Goal: Task Accomplishment & Management: Use online tool/utility

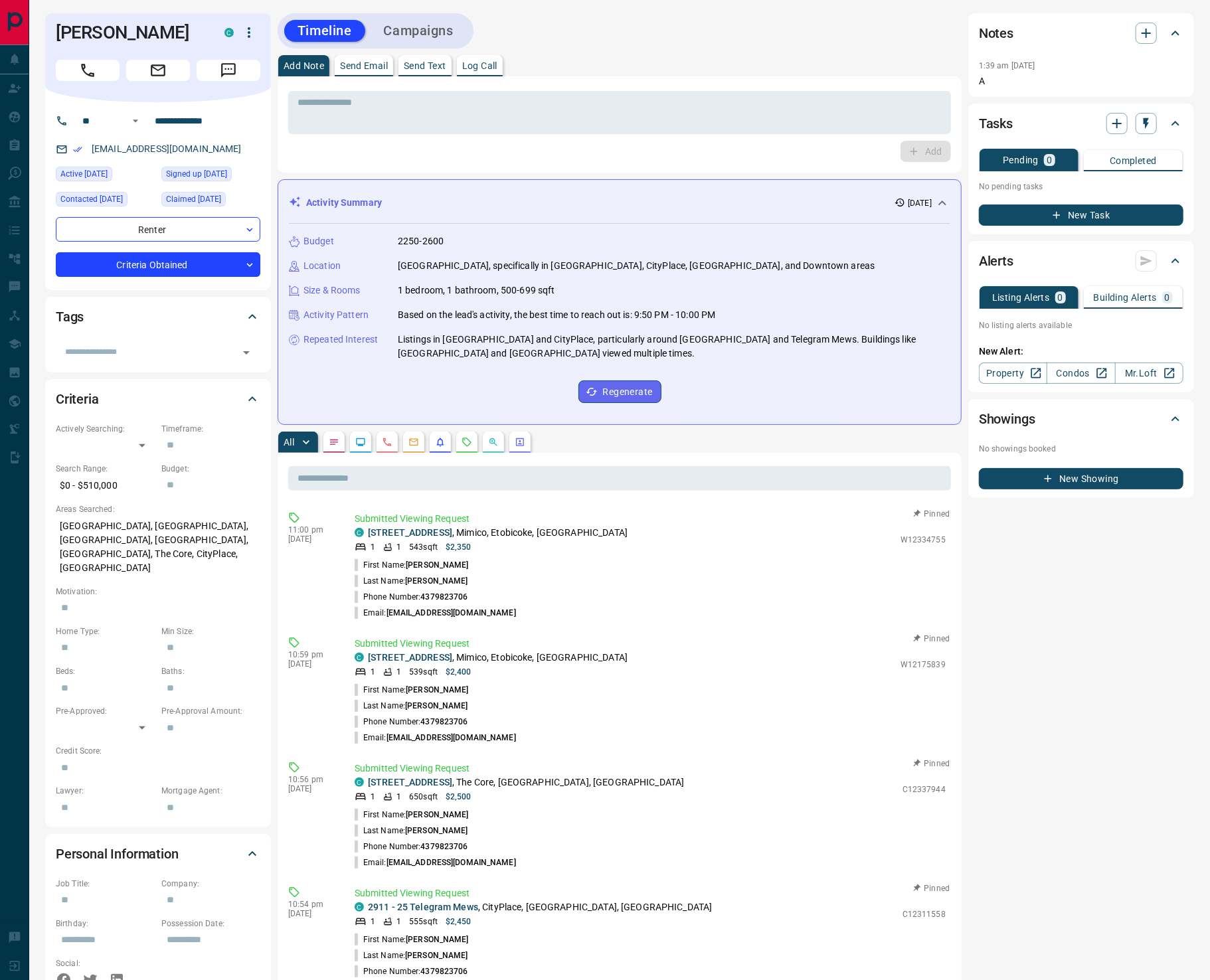
click at [483, 64] on p "Log Call" at bounding box center [480, 65] width 35 height 9
drag, startPoint x: 923, startPoint y: 152, endPoint x: 921, endPoint y: 182, distance: 30.1
click at [923, 152] on button "Log Call" at bounding box center [924, 151] width 53 height 21
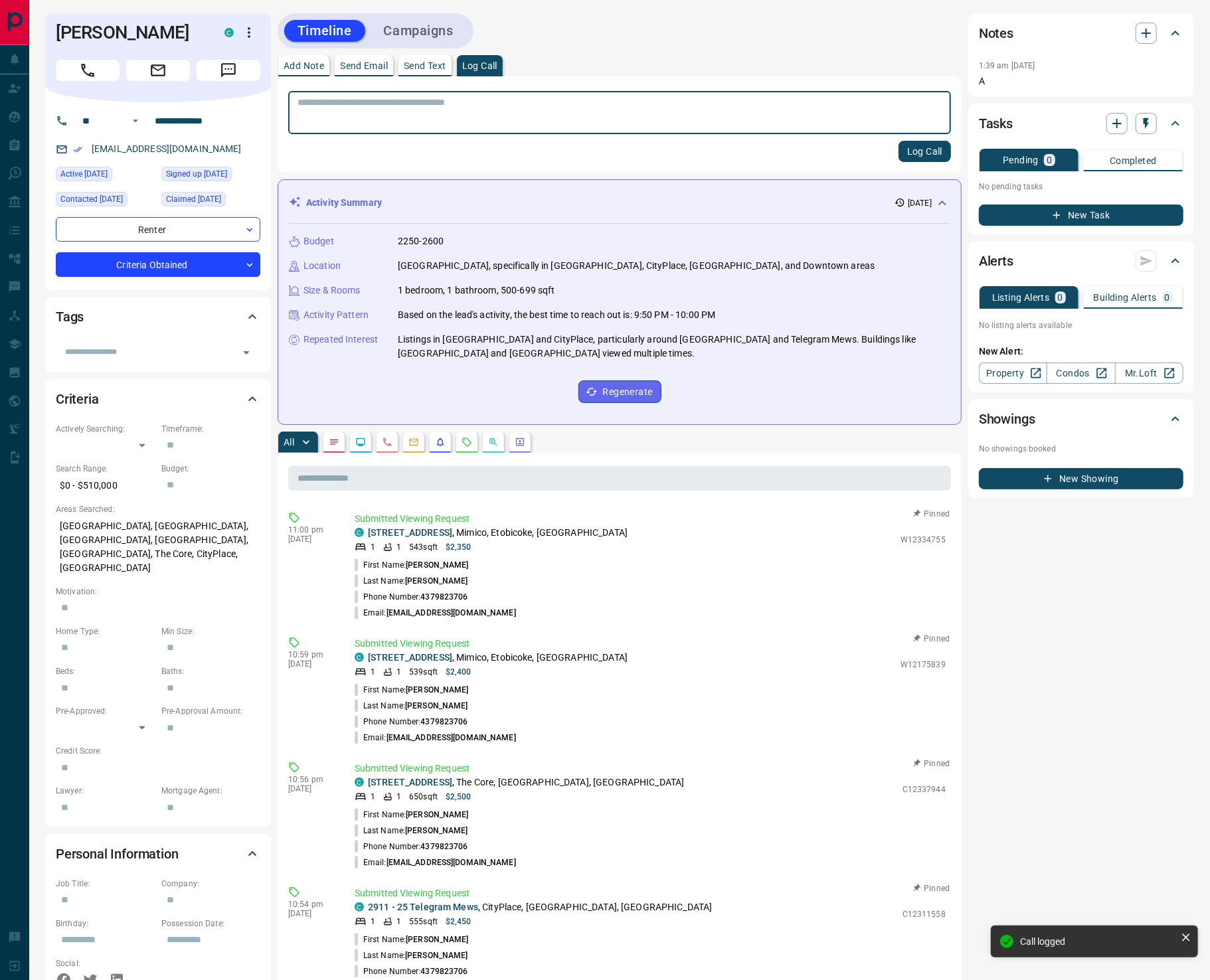
drag, startPoint x: 508, startPoint y: 602, endPoint x: 365, endPoint y: 567, distance: 147.2
click at [365, 567] on ul "First Name: [PERSON_NAME] Last Name: [PERSON_NAME] Phone Number: [PHONE_NUMBER]…" at bounding box center [649, 589] width 591 height 64
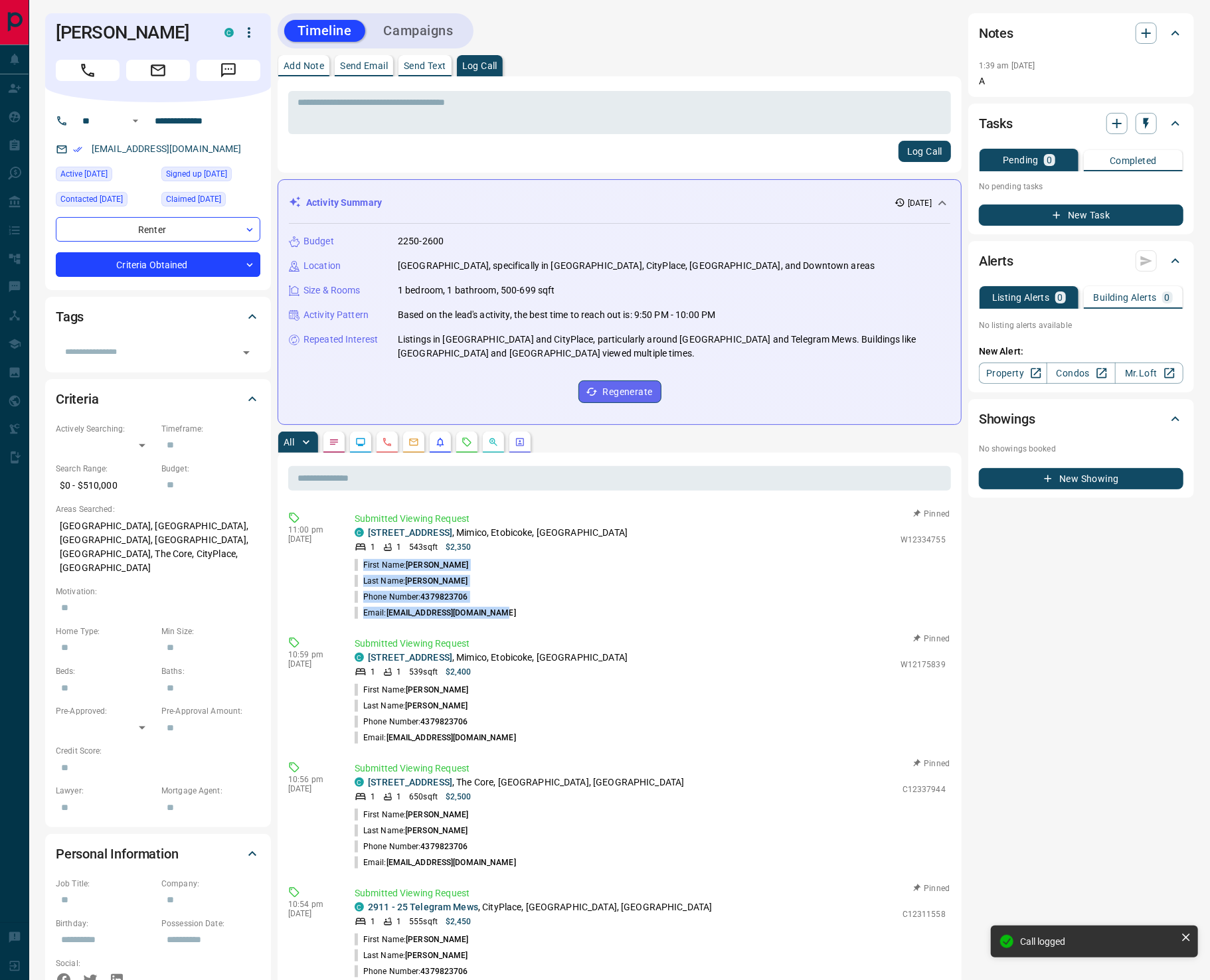
drag, startPoint x: 362, startPoint y: 555, endPoint x: 490, endPoint y: 604, distance: 137.1
click at [511, 604] on ul "First Name: [PERSON_NAME] Last Name: [PERSON_NAME] Phone Number: [PHONE_NUMBER]…" at bounding box center [649, 589] width 591 height 64
copy ul "First Name: [PERSON_NAME] Last Name: [PERSON_NAME] Phone Number: [PHONE_NUMBER]…"
click at [1151, 31] on icon "button" at bounding box center [1146, 33] width 16 height 16
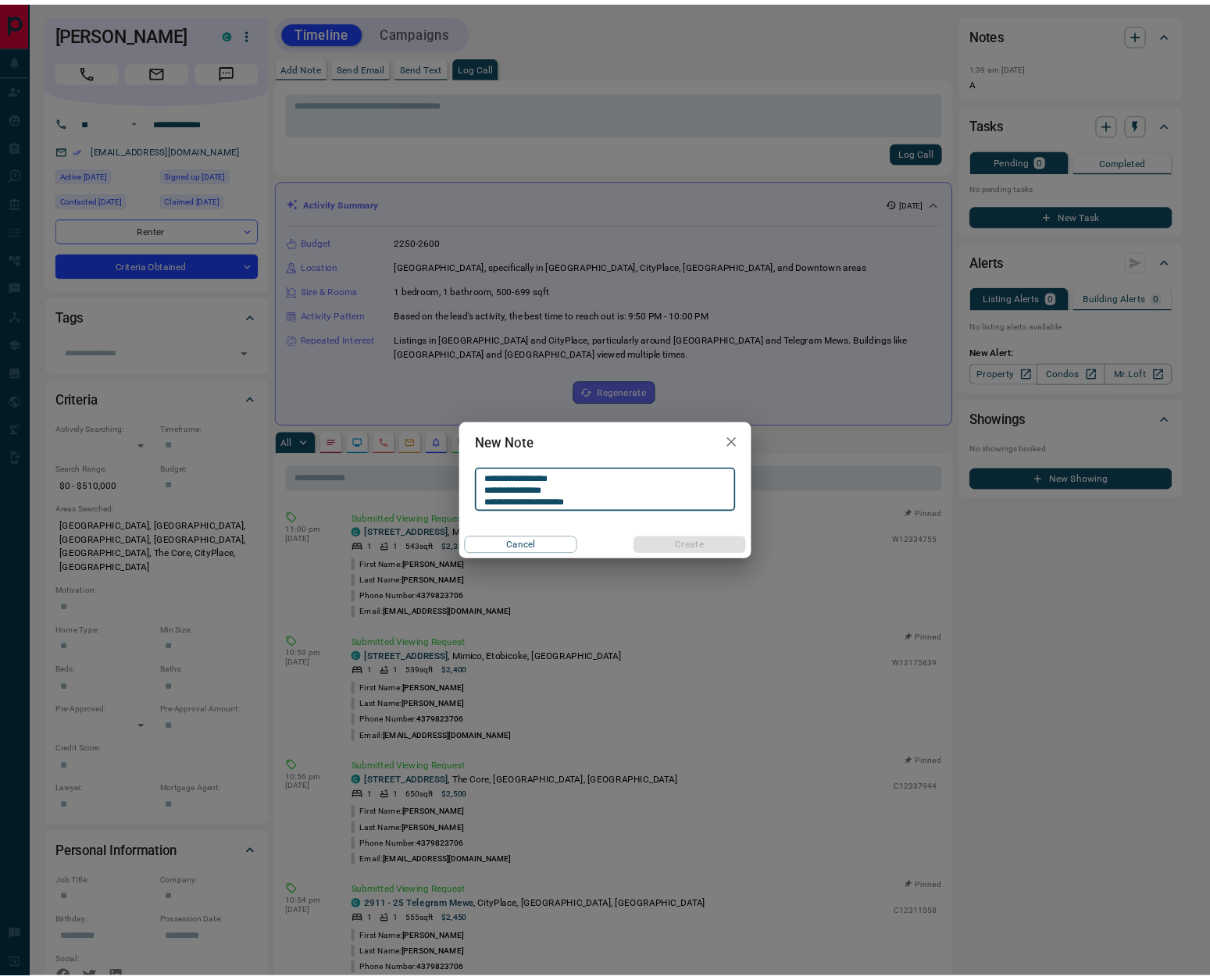
scroll to position [1, 0]
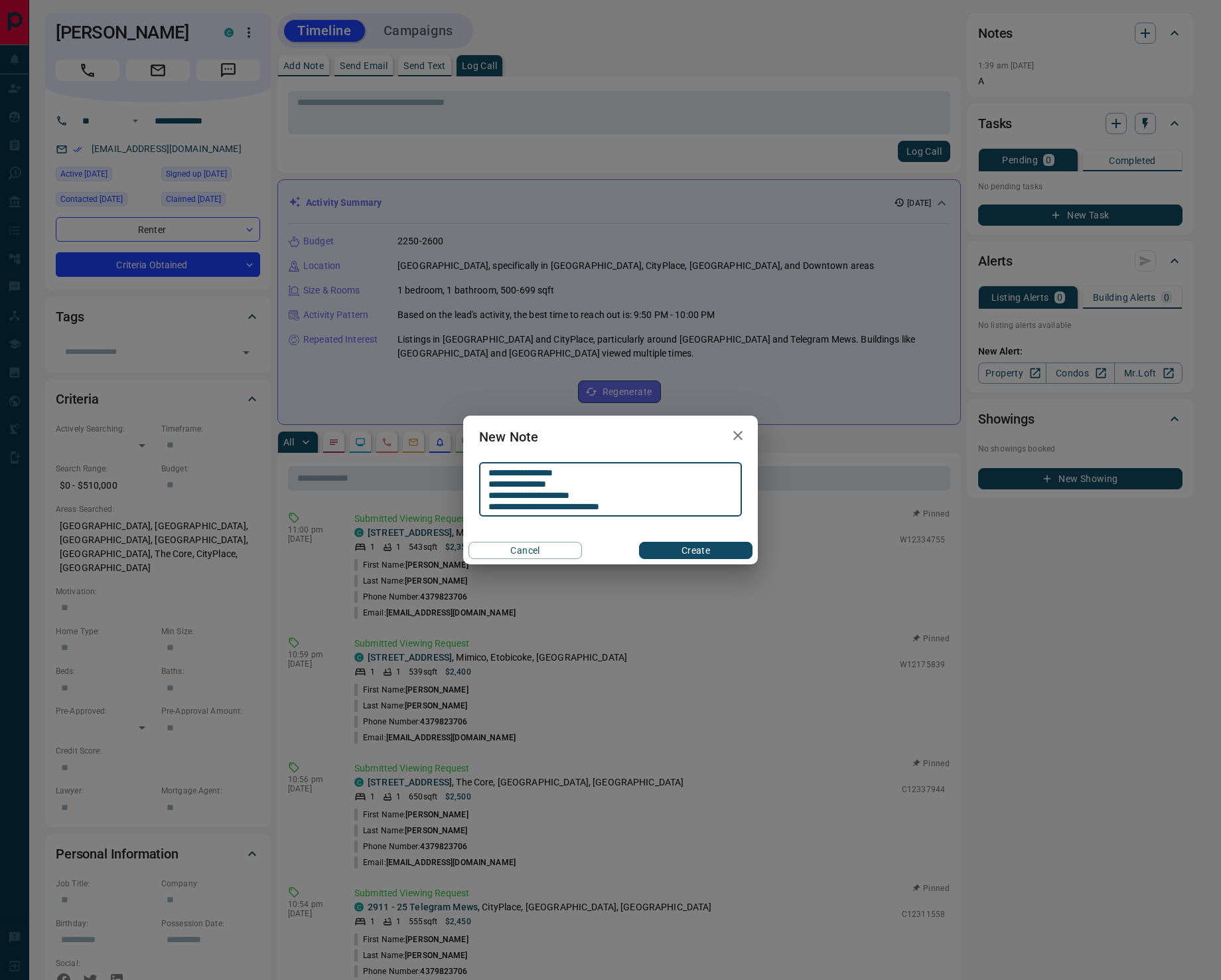
type textarea "**********"
click at [673, 557] on button "Create" at bounding box center [696, 550] width 114 height 18
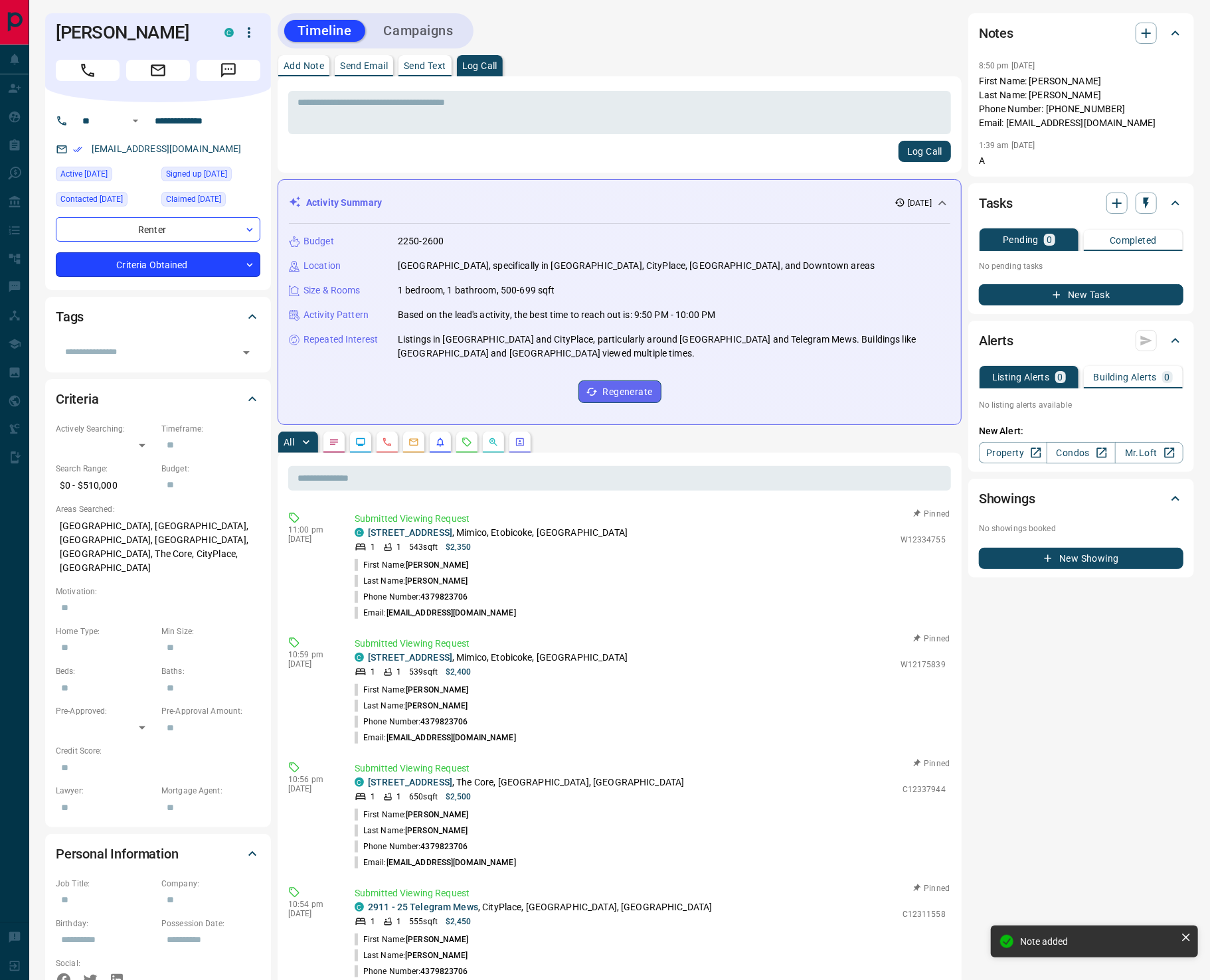
click at [168, 266] on body "**********" at bounding box center [605, 798] width 1210 height 1596
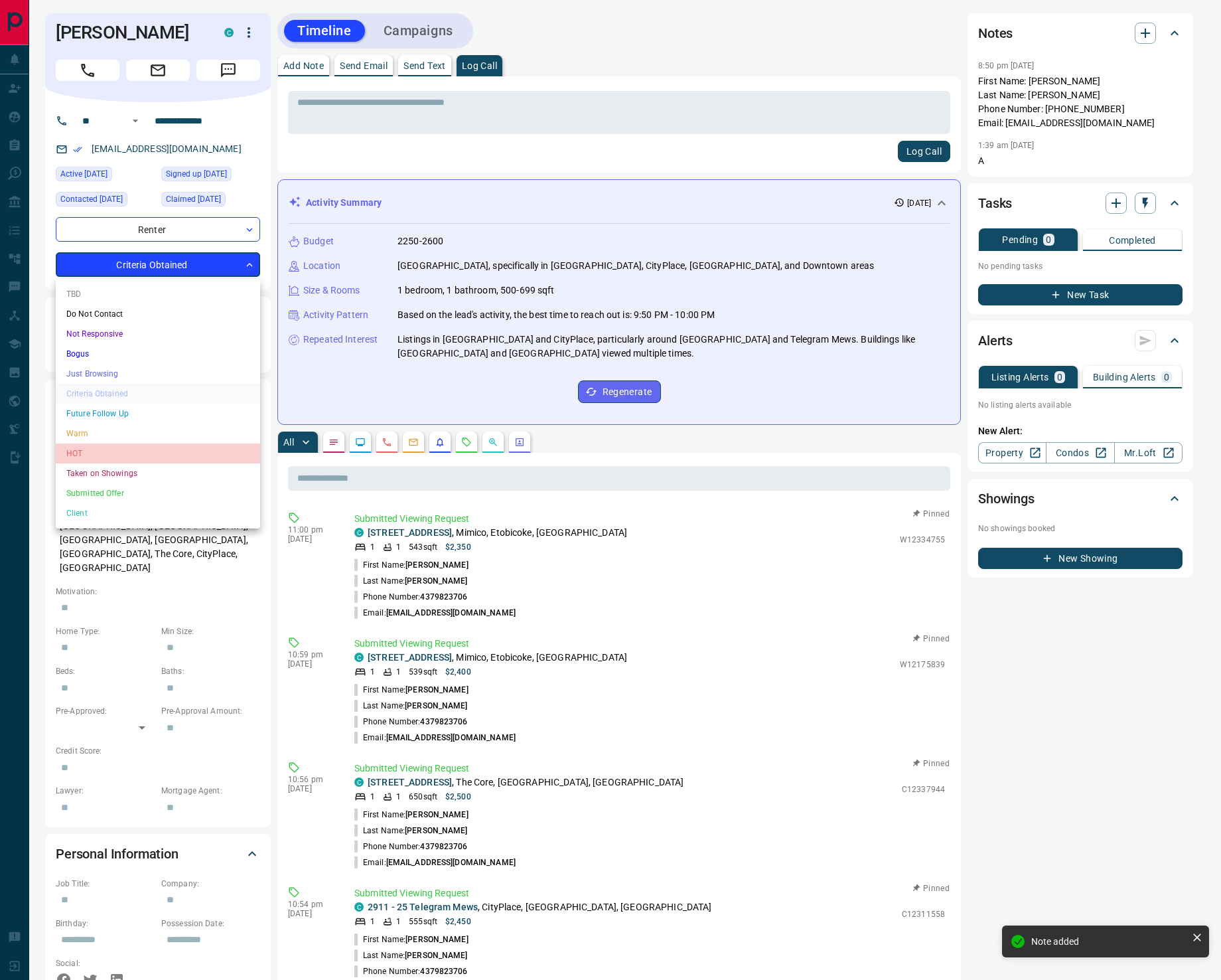
click at [116, 448] on li "HOT" at bounding box center [158, 453] width 204 height 20
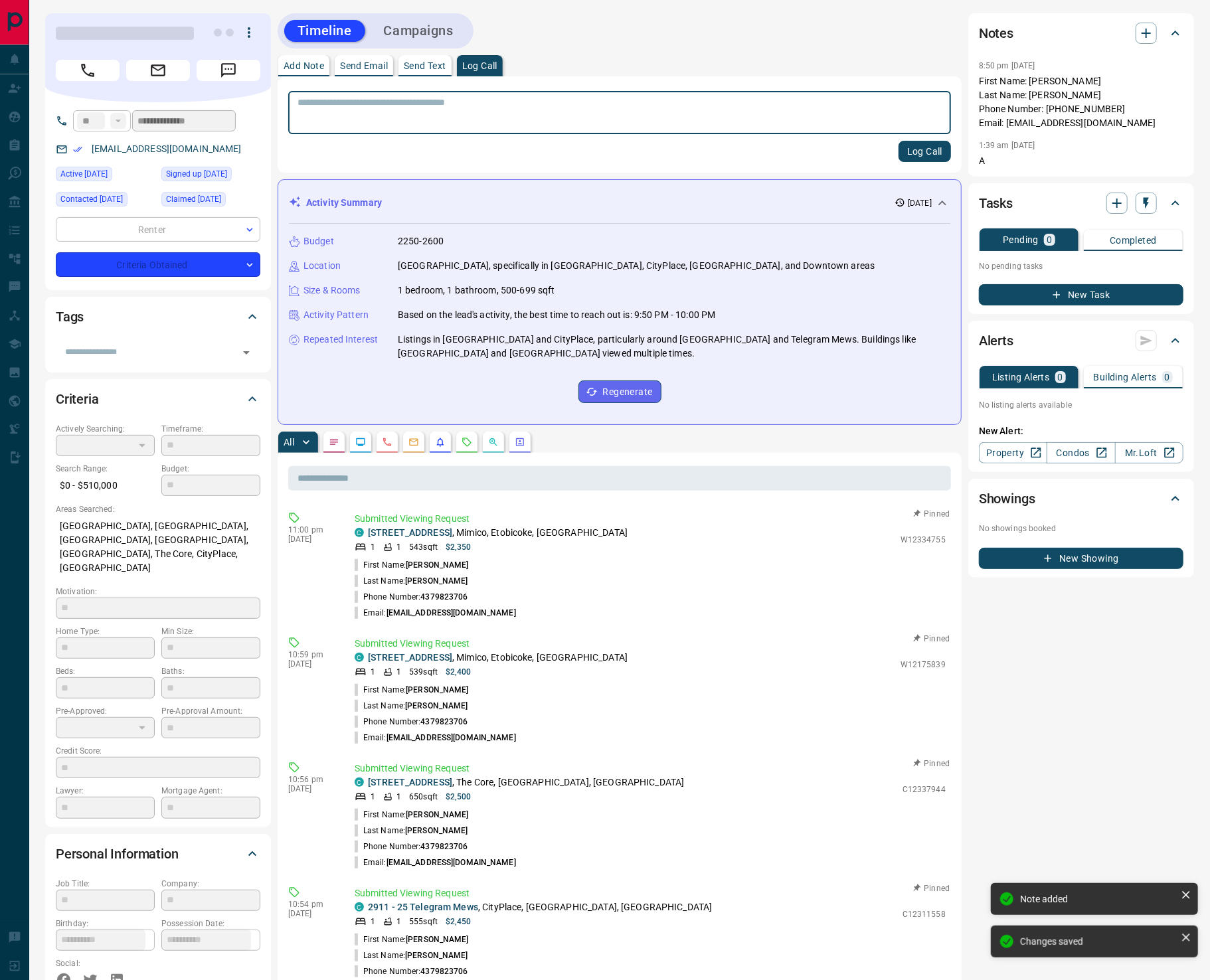
type input "*"
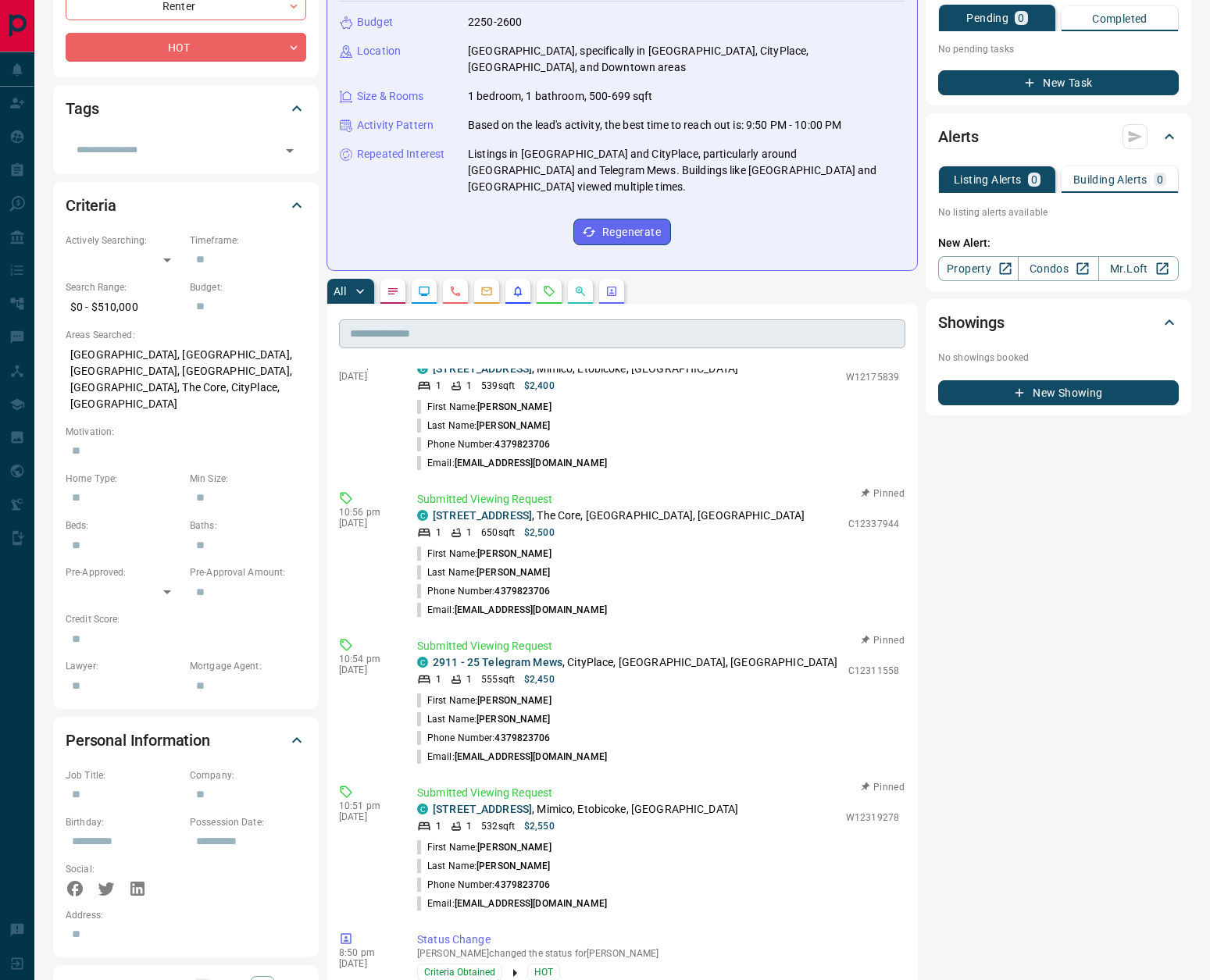
scroll to position [0, 0]
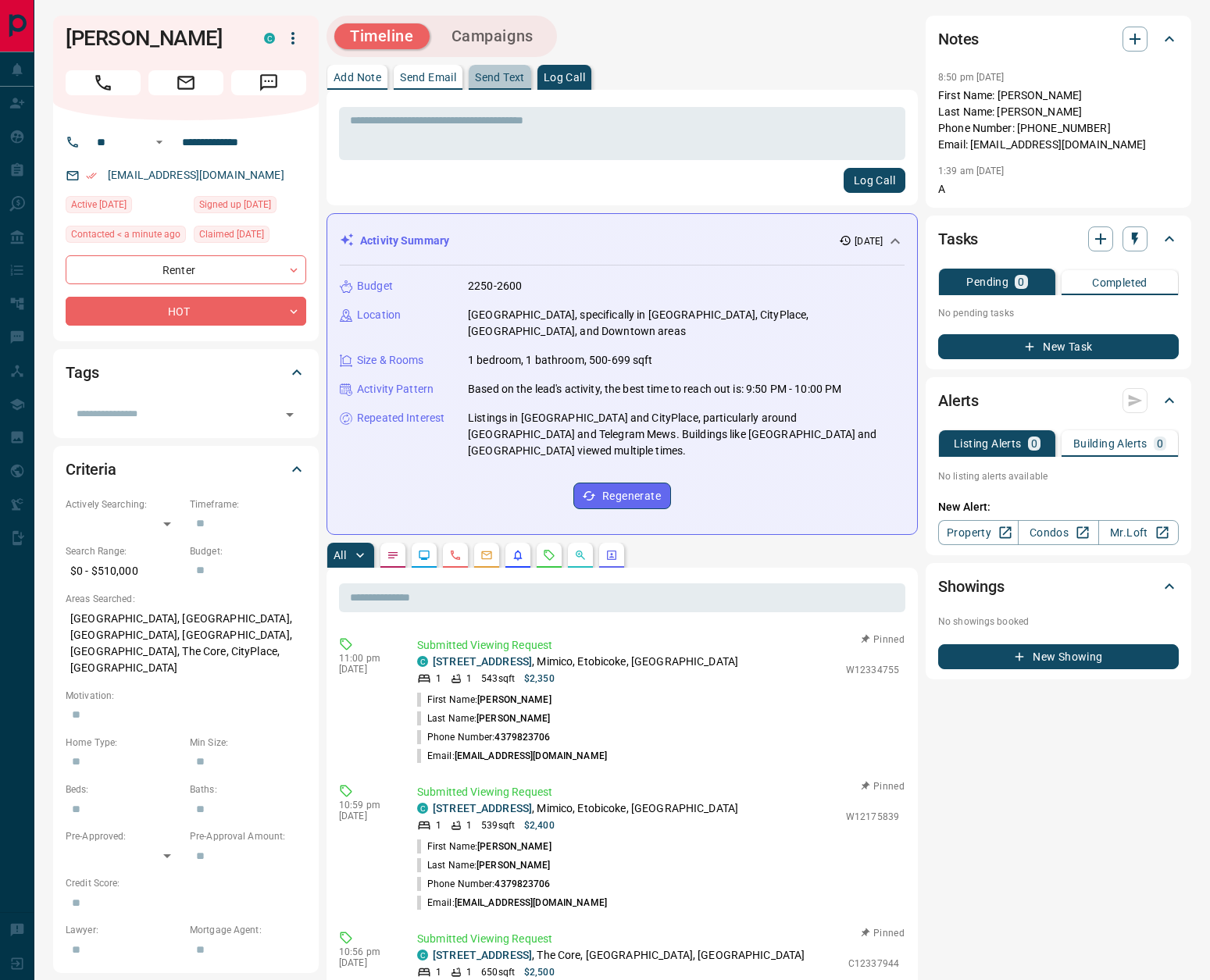
click at [514, 75] on p "Send Text" at bounding box center [500, 77] width 50 height 11
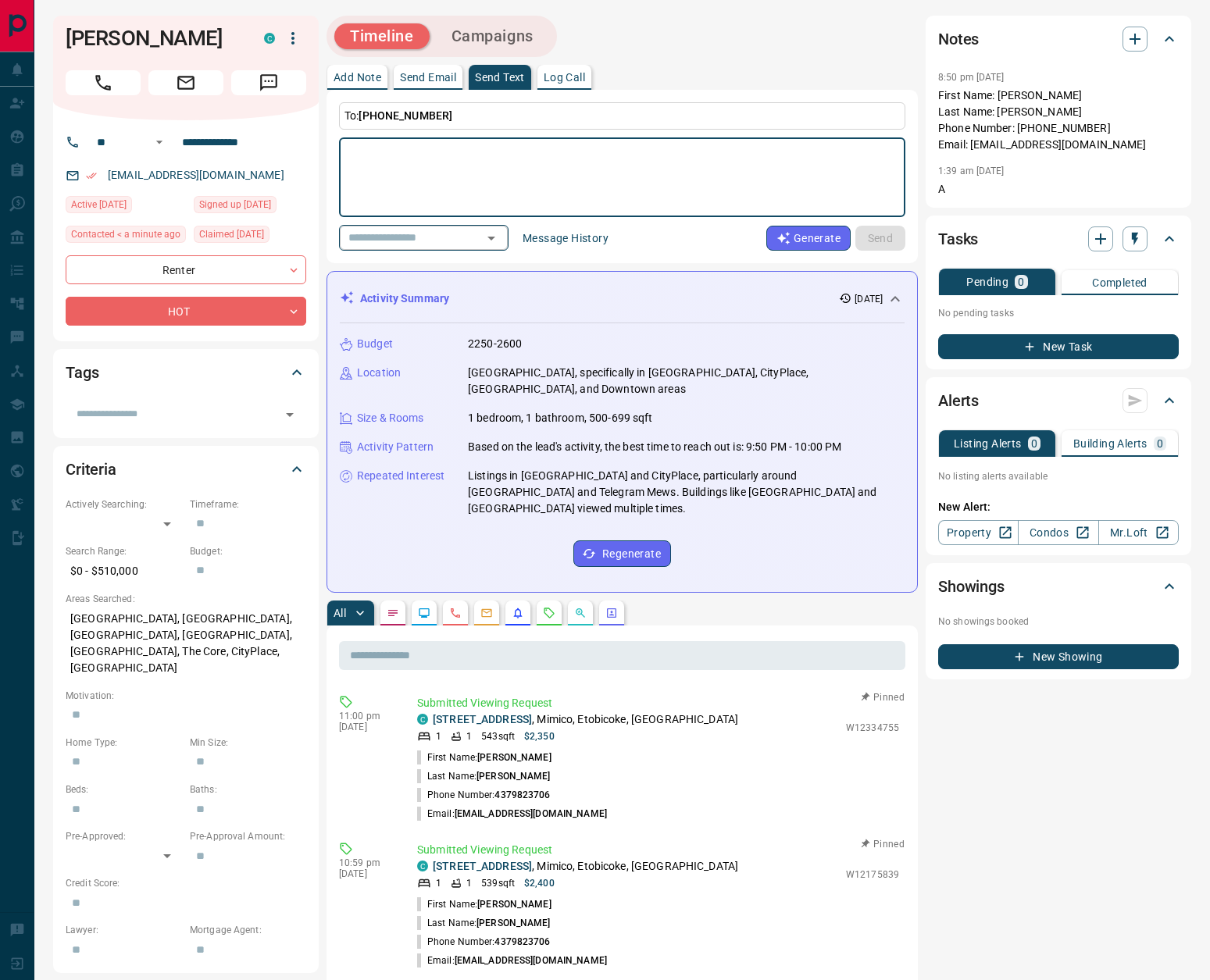
drag, startPoint x: 501, startPoint y: 235, endPoint x: 491, endPoint y: 243, distance: 12.8
click at [501, 235] on icon "Open" at bounding box center [491, 237] width 19 height 19
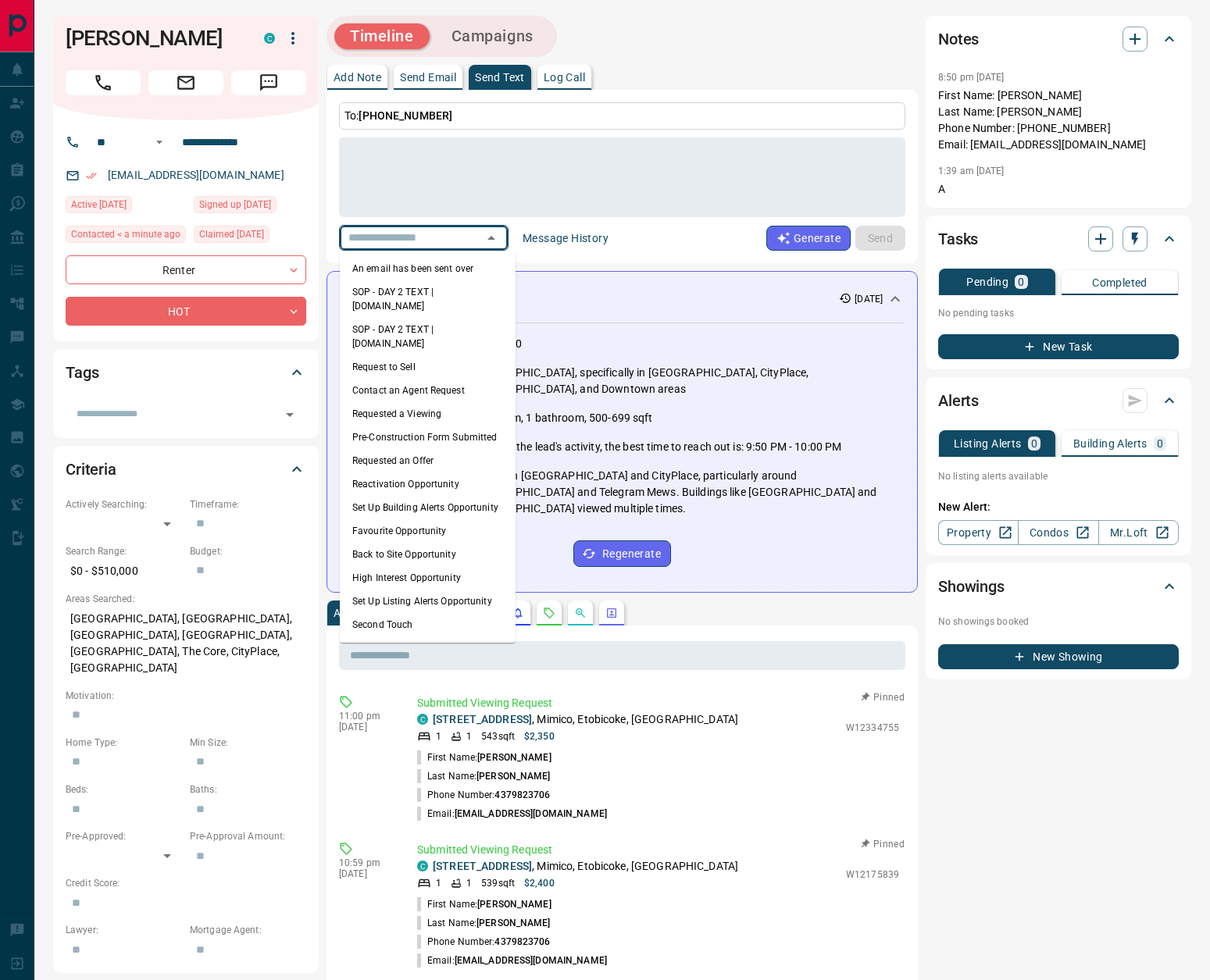
drag, startPoint x: 438, startPoint y: 265, endPoint x: 452, endPoint y: 262, distance: 14.3
click at [438, 265] on li "An email has been sent over" at bounding box center [428, 269] width 175 height 24
type textarea "**********"
type input "**********"
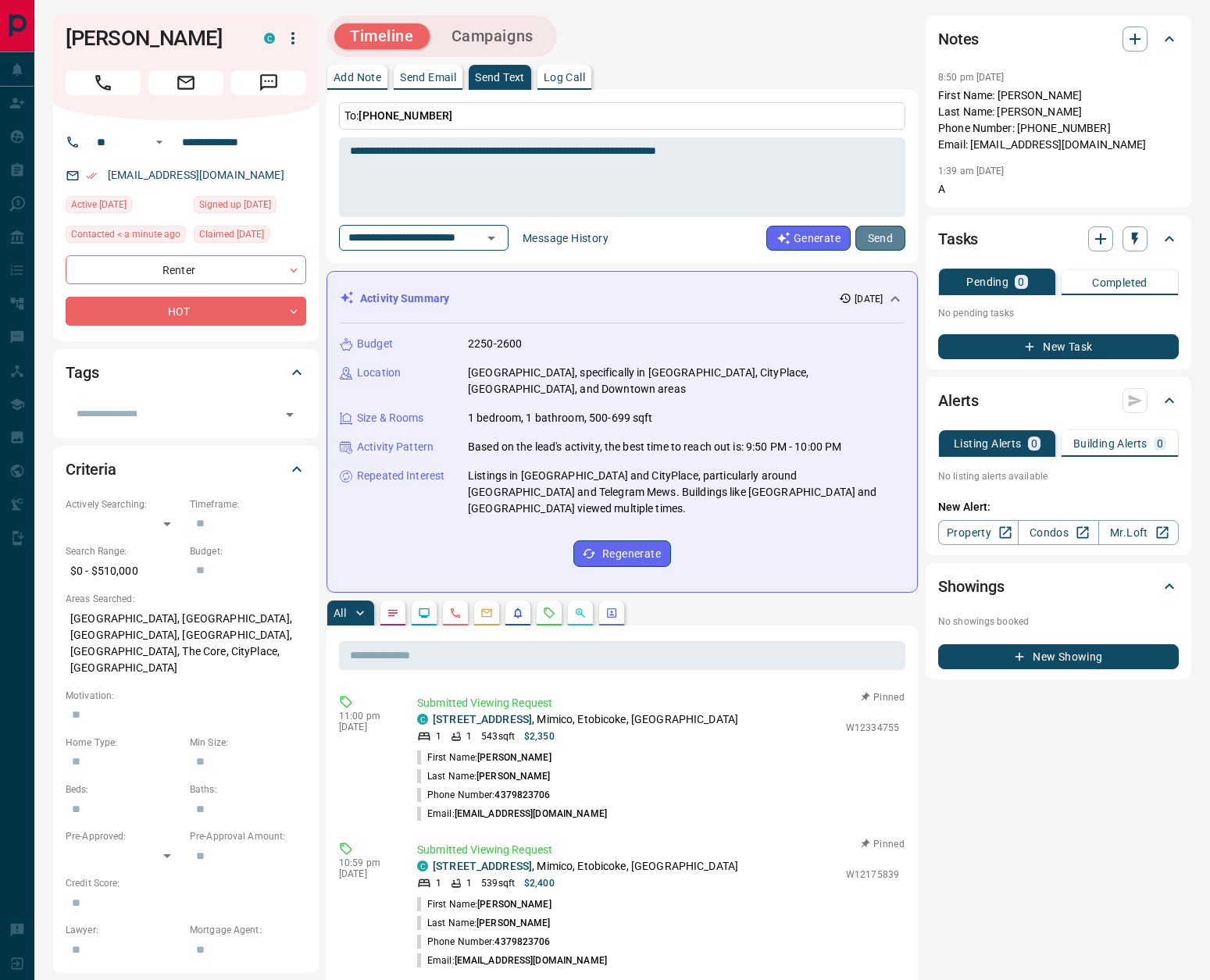
drag, startPoint x: 887, startPoint y: 243, endPoint x: 896, endPoint y: 243, distance: 9.0
click at [887, 244] on button "Send" at bounding box center [880, 237] width 50 height 25
